Goal: Information Seeking & Learning: Learn about a topic

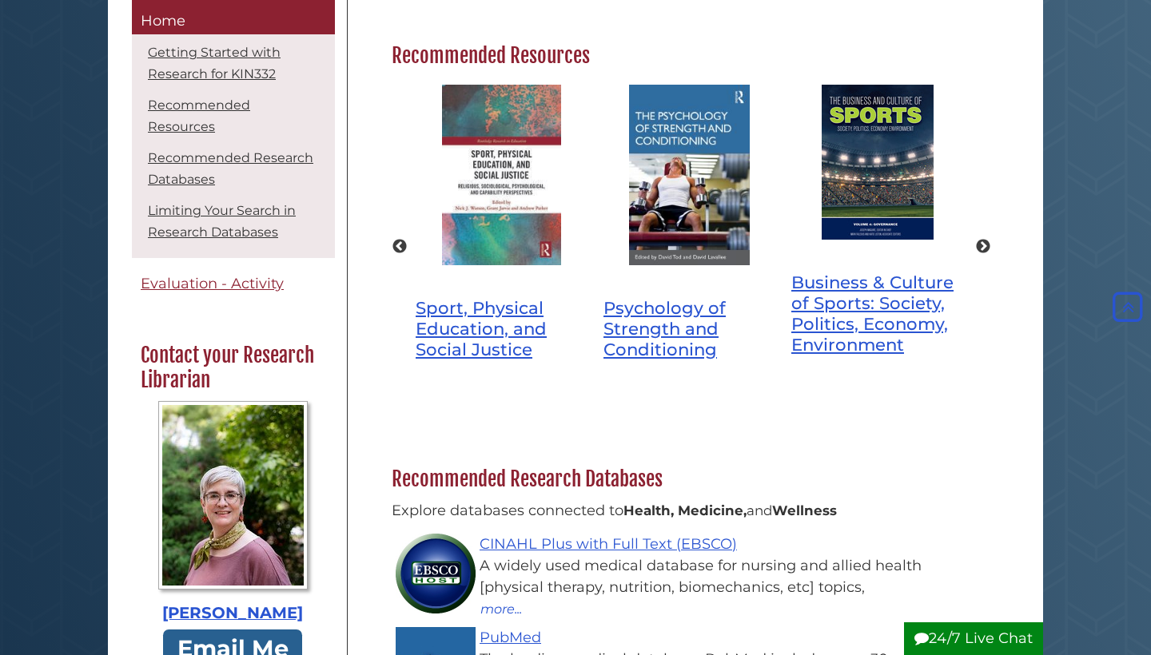
scroll to position [653, 0]
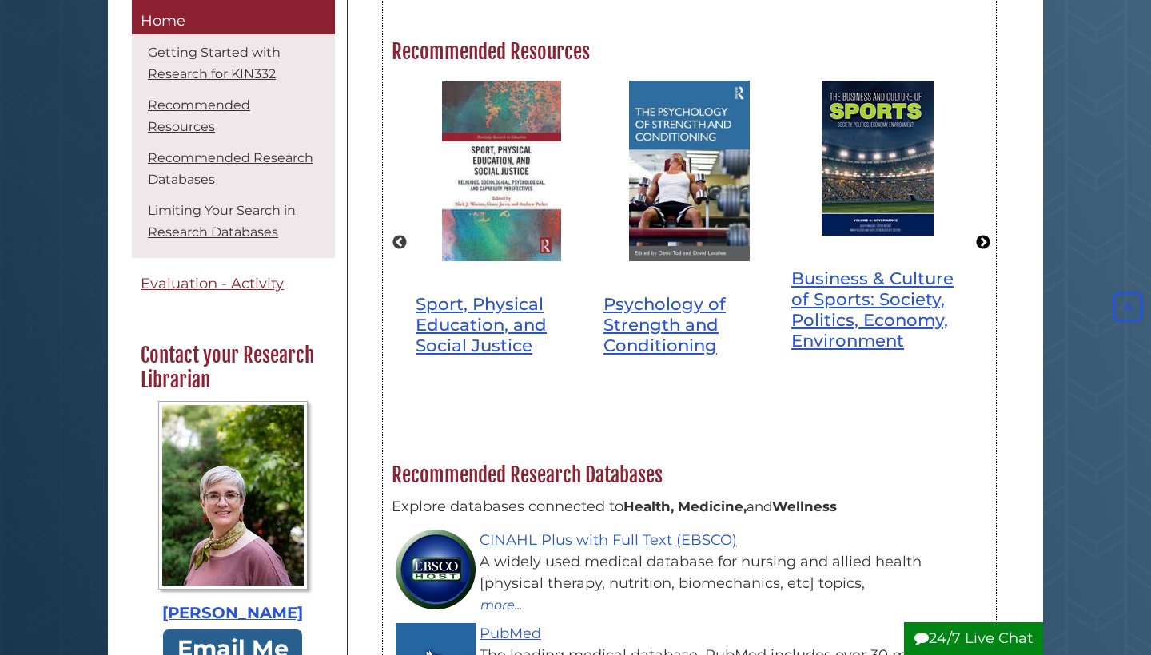
click at [985, 235] on button "Next" at bounding box center [983, 243] width 16 height 16
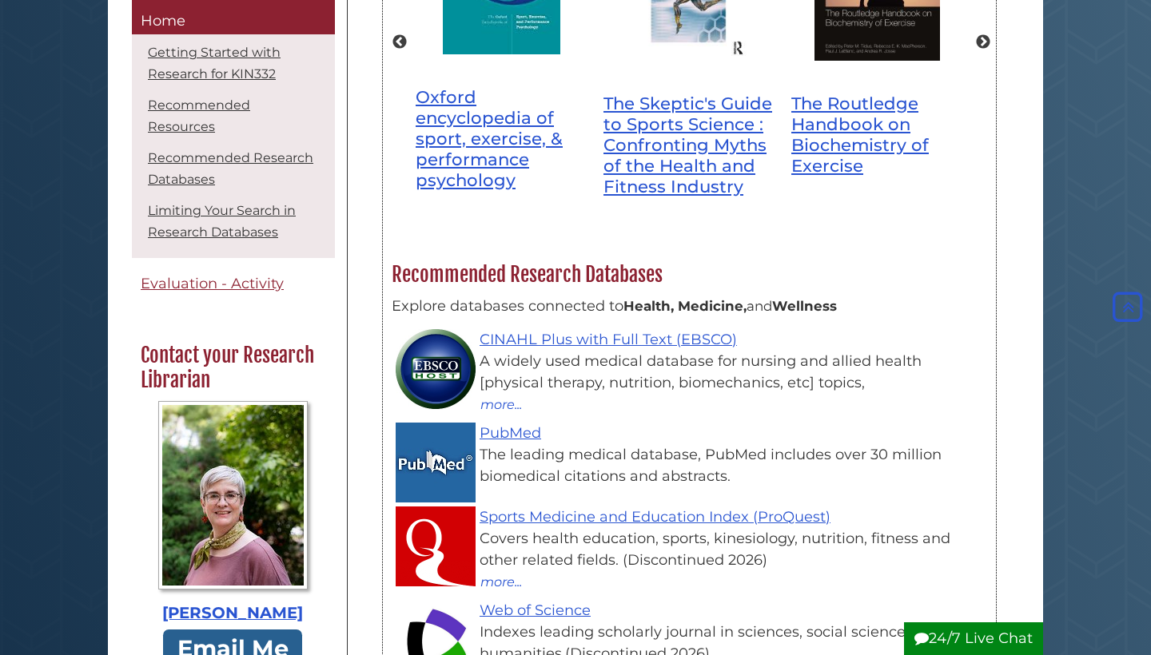
scroll to position [1012, 0]
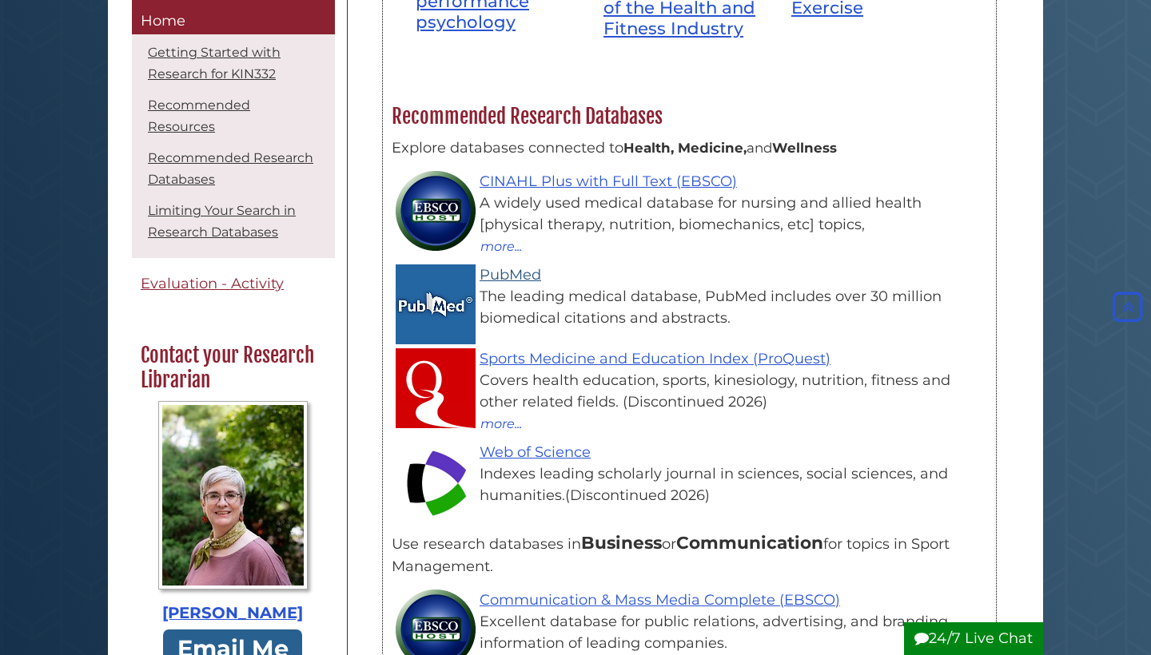
click at [521, 266] on link "PubMed" at bounding box center [510, 275] width 62 height 18
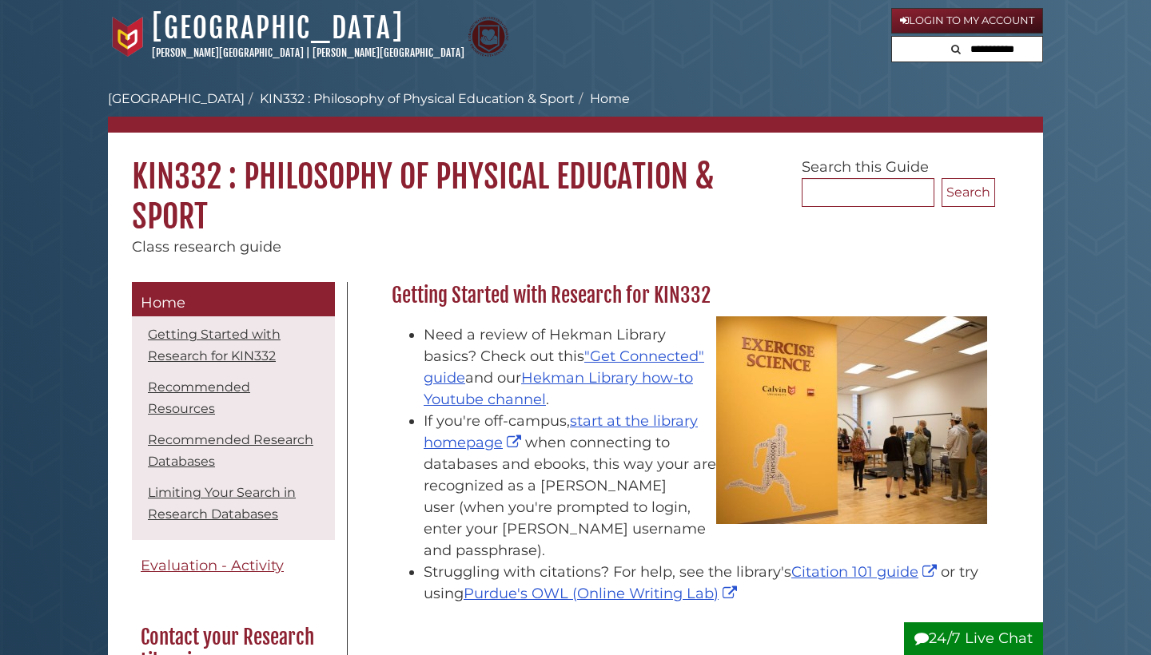
click at [949, 18] on link "Login to My Account" at bounding box center [967, 21] width 152 height 26
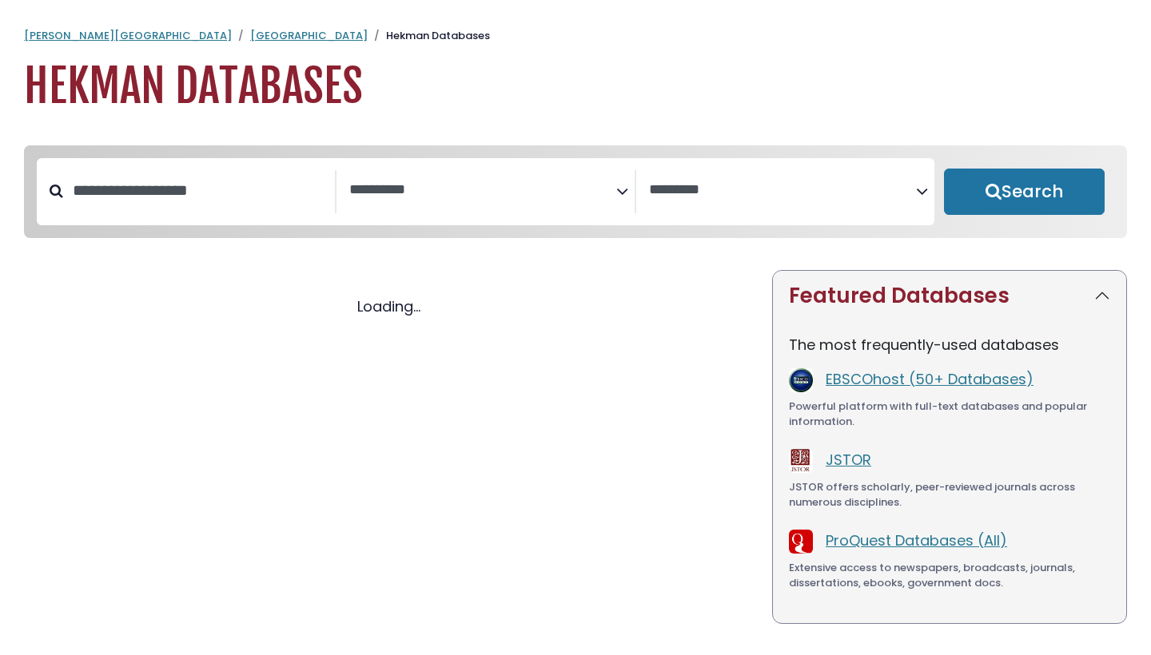
select select "Database Subject Filter"
select select "Database Vendors Filter"
select select "Database Subject Filter"
select select "Database Vendors Filter"
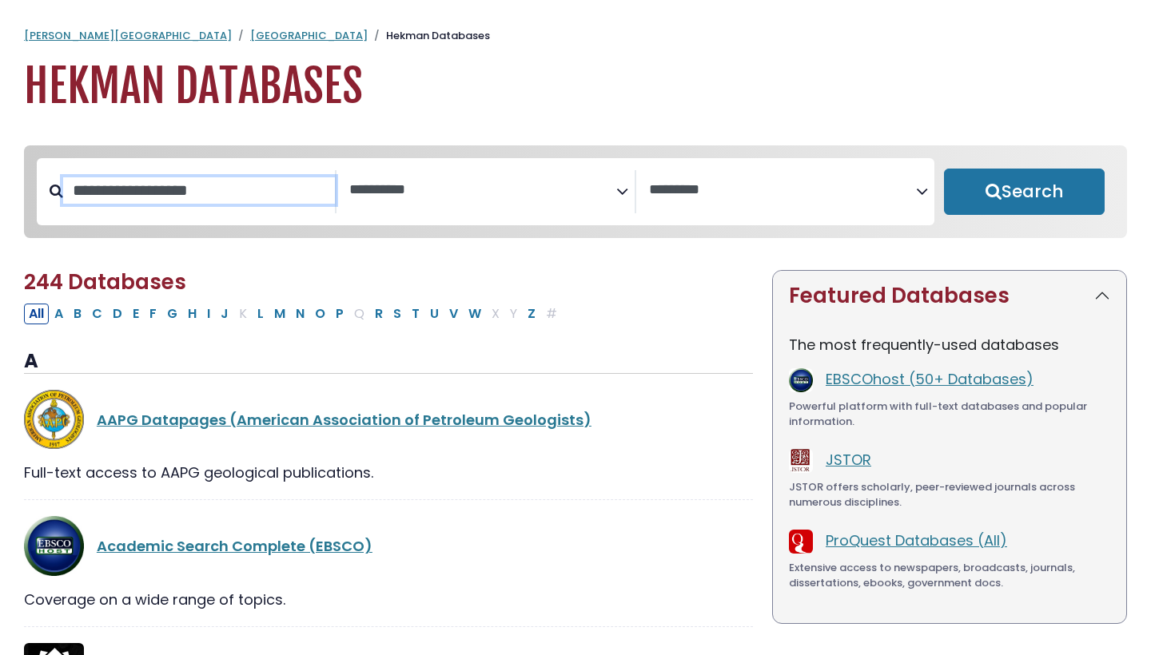
click at [271, 195] on input "Search database by title or keyword" at bounding box center [199, 190] width 272 height 26
type input "***"
click at [1024, 193] on button "Search" at bounding box center [1024, 192] width 161 height 46
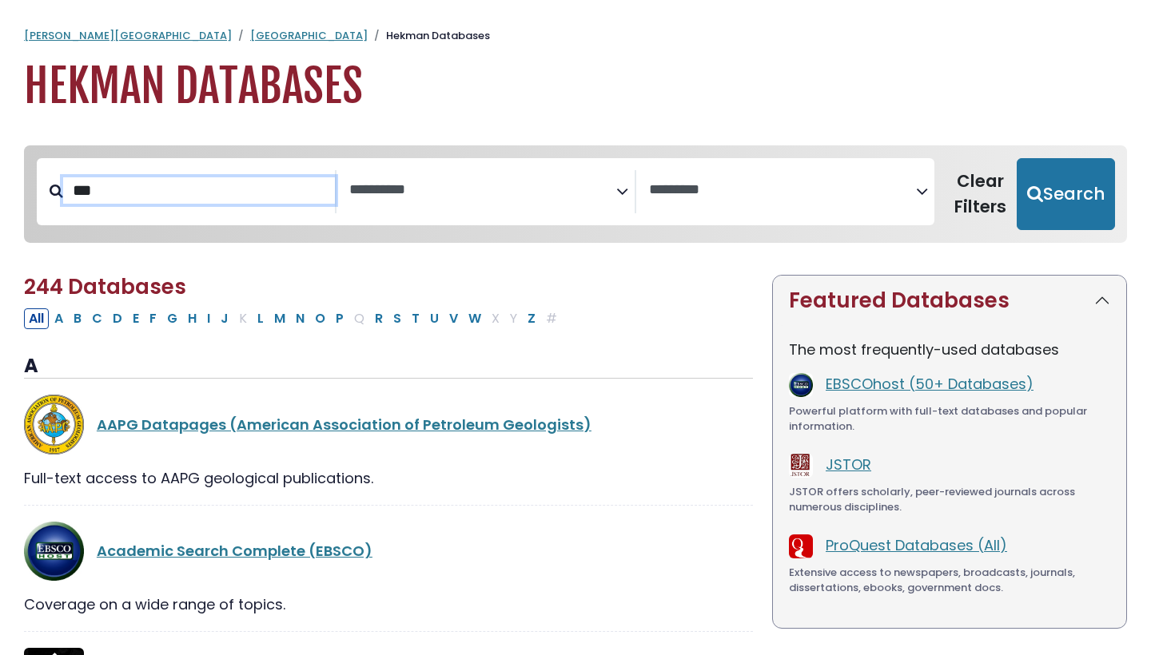
select select "Database Subject Filter"
select select "Database Vendors Filter"
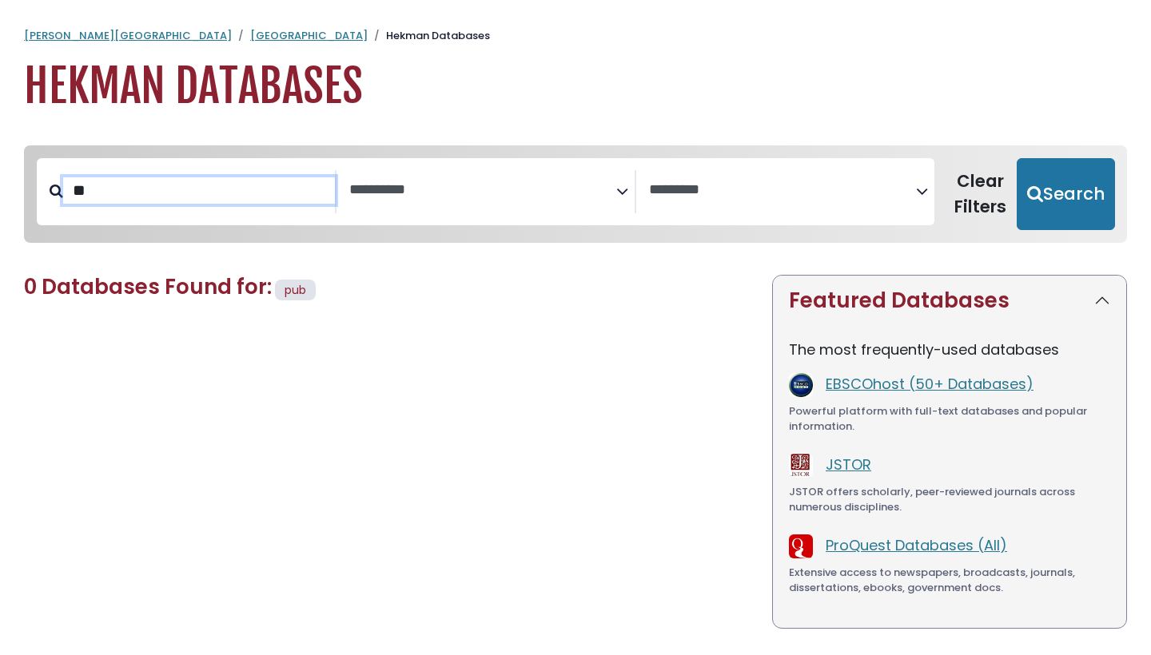
type input "*"
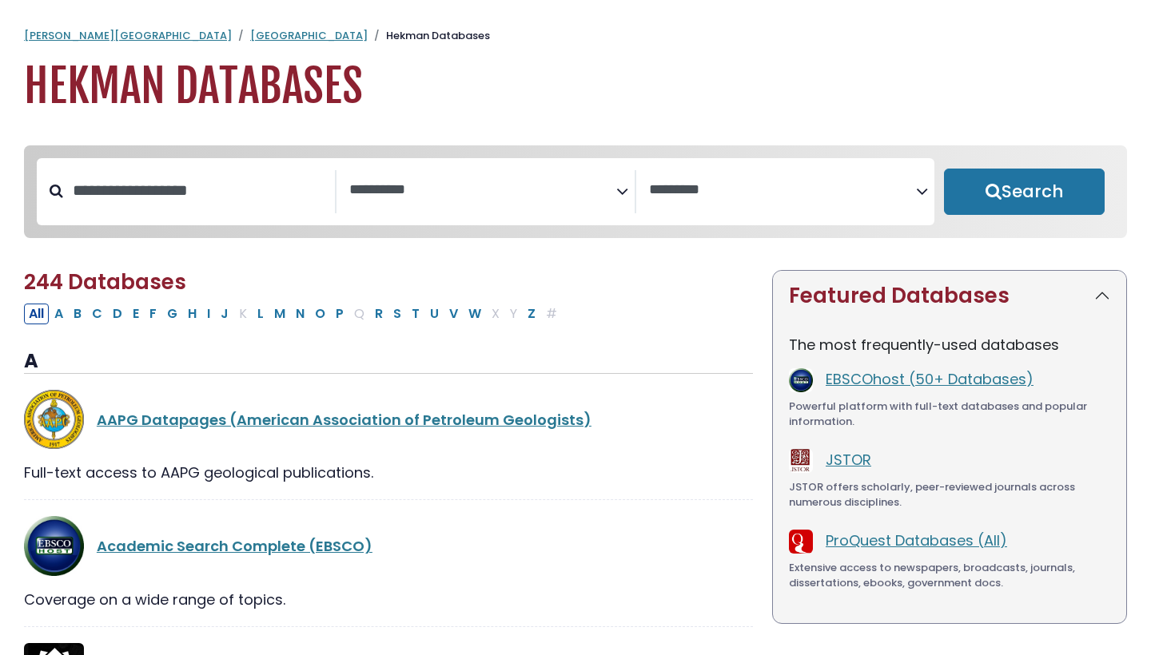
select select "Database Subject Filter"
select select "Database Vendors Filter"
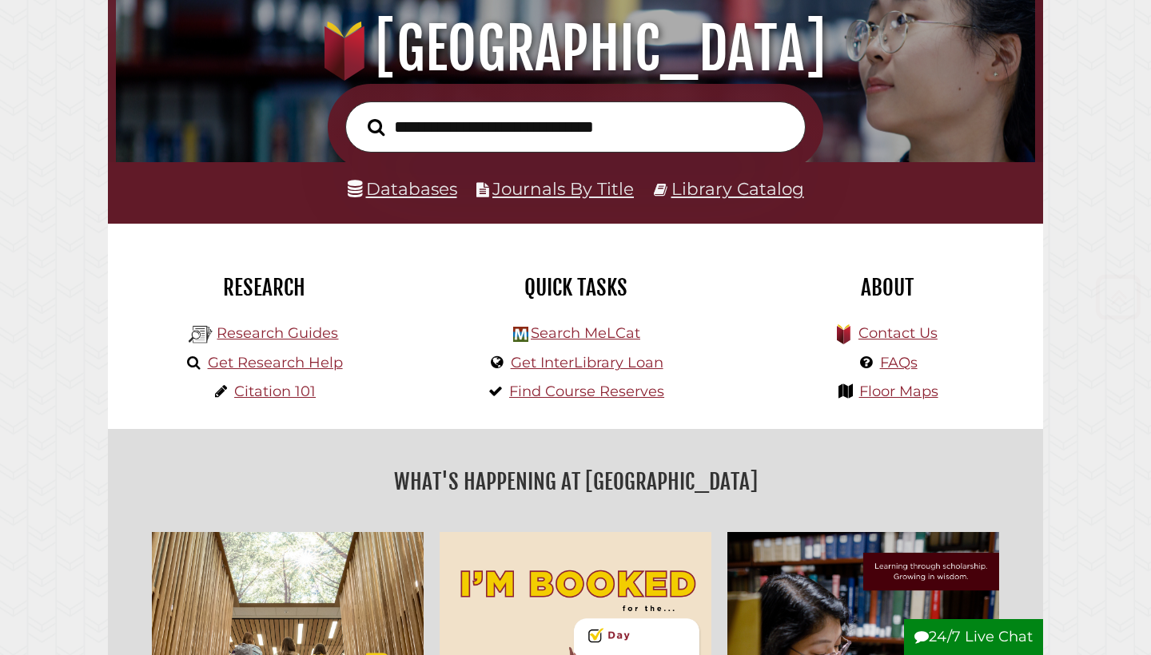
scroll to position [196, 0]
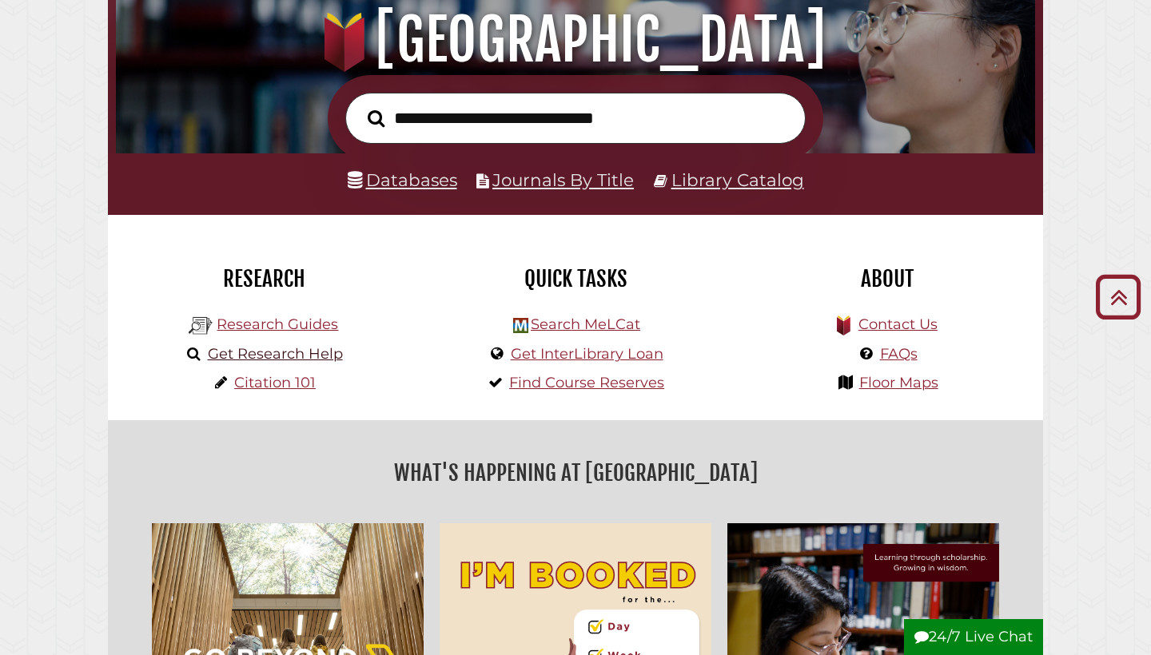
click at [336, 354] on link "Get Research Help" at bounding box center [275, 354] width 135 height 18
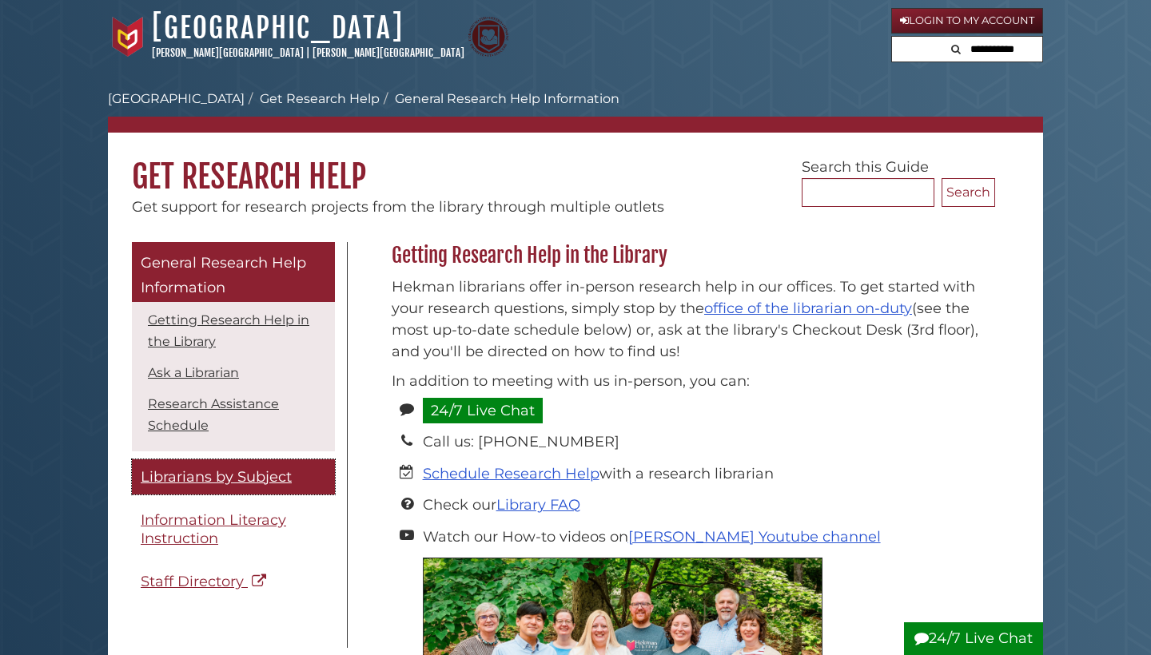
click at [217, 468] on span "Librarians by Subject" at bounding box center [216, 477] width 151 height 18
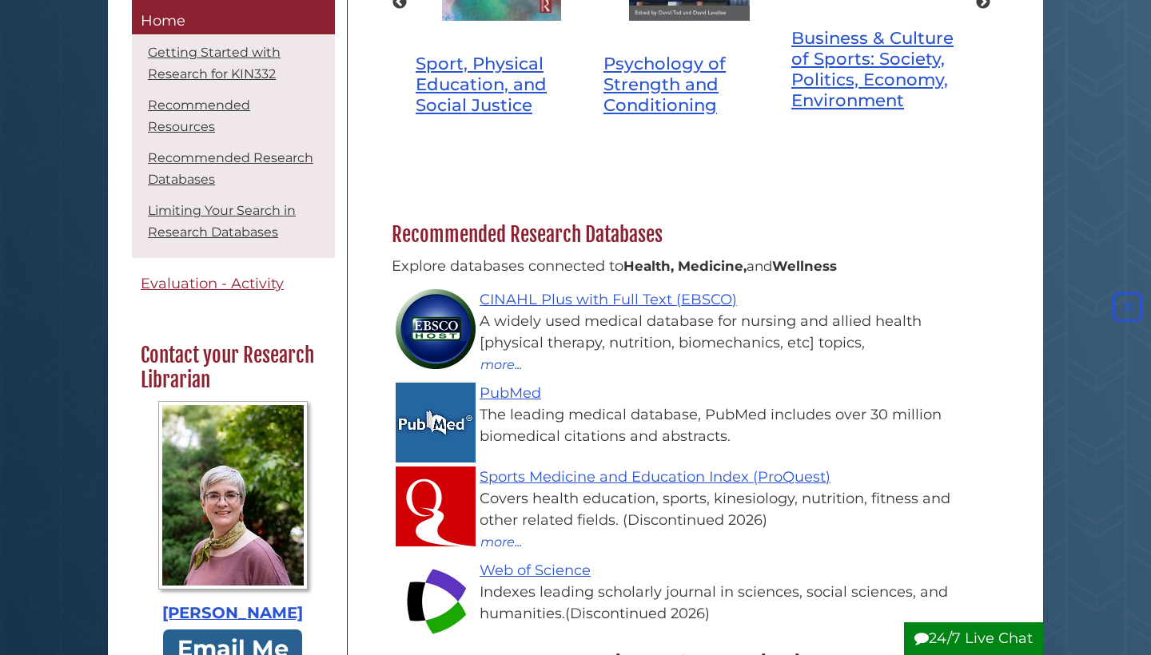
scroll to position [885, 0]
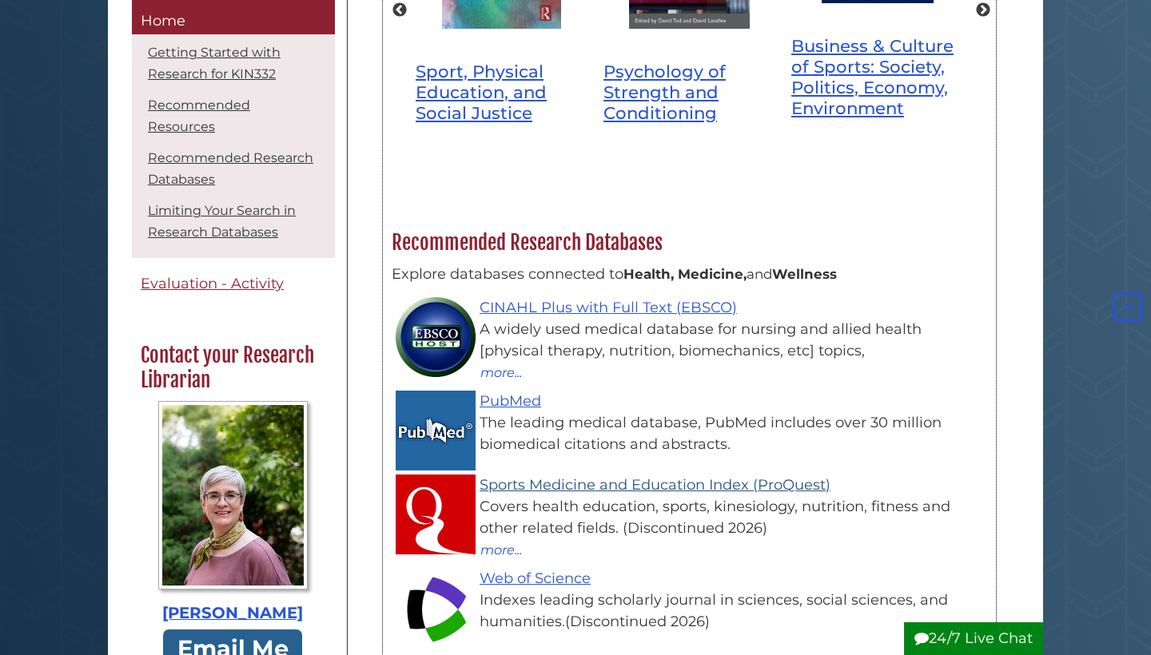
click at [626, 476] on link "Sports Medicine and Education Index (ProQuest)" at bounding box center [654, 485] width 351 height 18
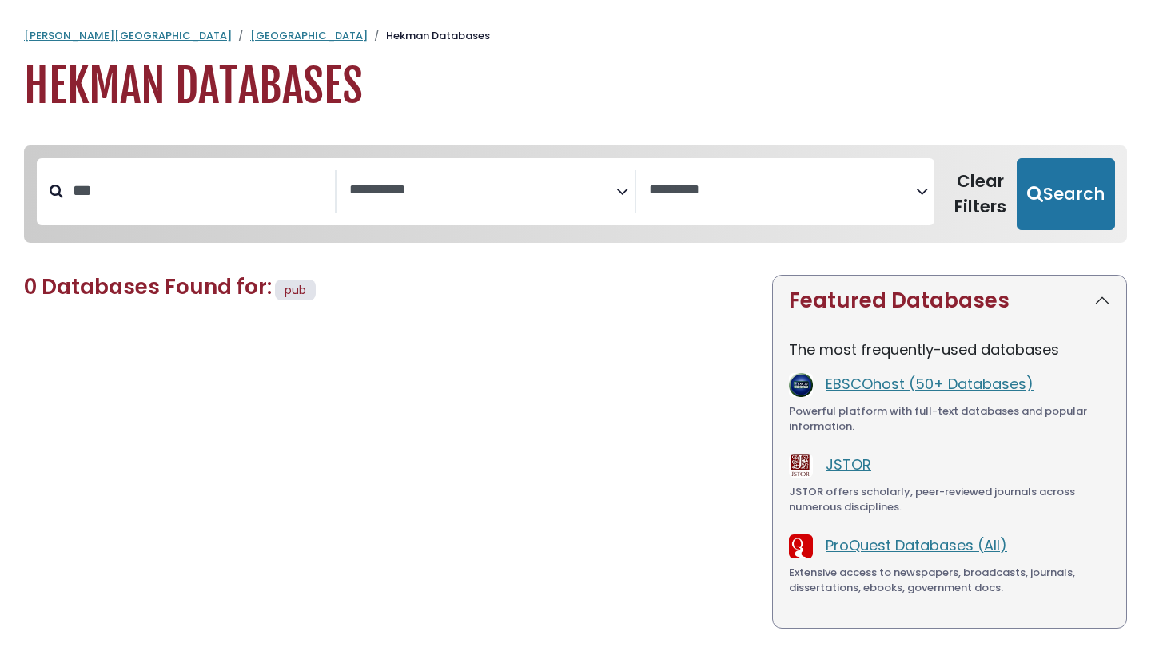
select select "Database Subject Filter"
select select "Database Vendors Filter"
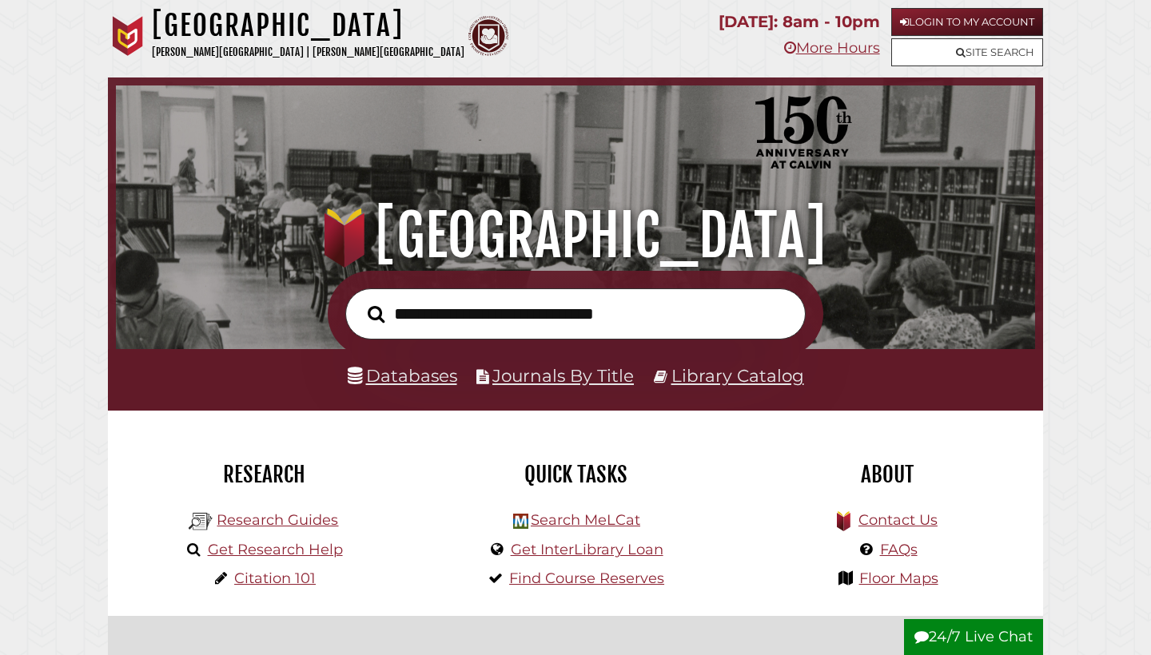
scroll to position [304, 911]
click at [901, 15] on link "Login to My Account" at bounding box center [967, 22] width 152 height 28
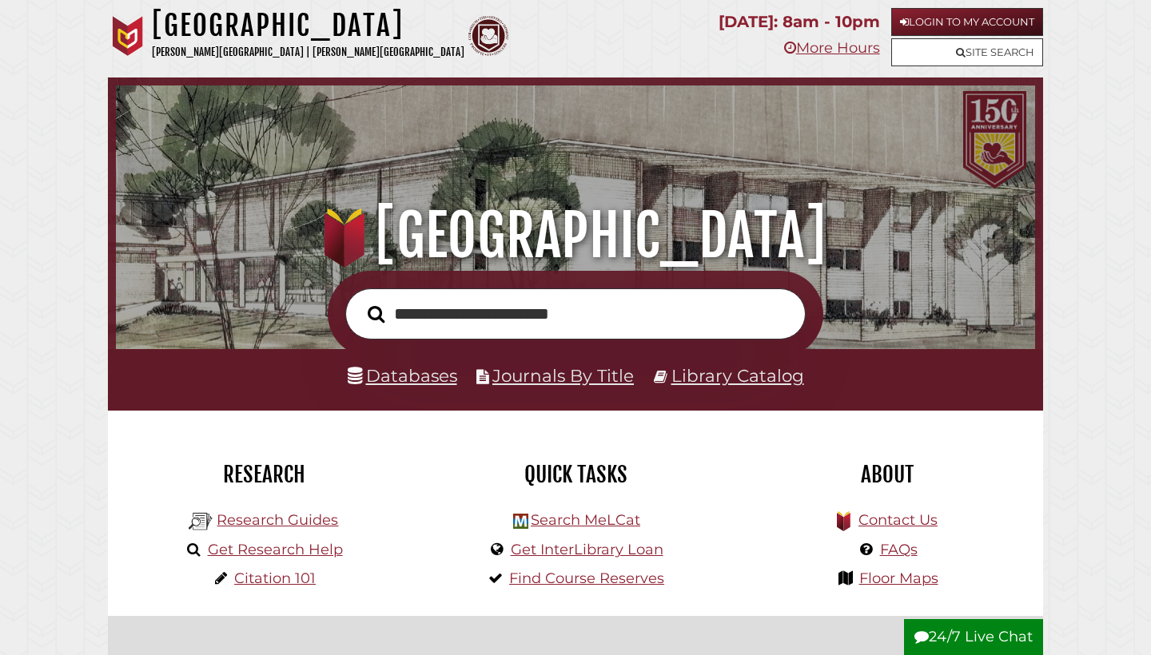
type input "**********"
click at [376, 312] on button "Search" at bounding box center [376, 314] width 33 height 26
